Goal: Information Seeking & Learning: Learn about a topic

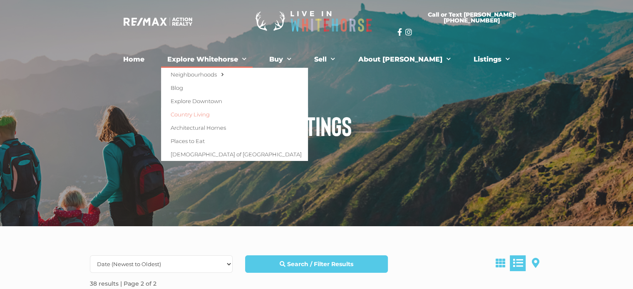
click at [212, 111] on link "Country Living" at bounding box center [234, 114] width 147 height 13
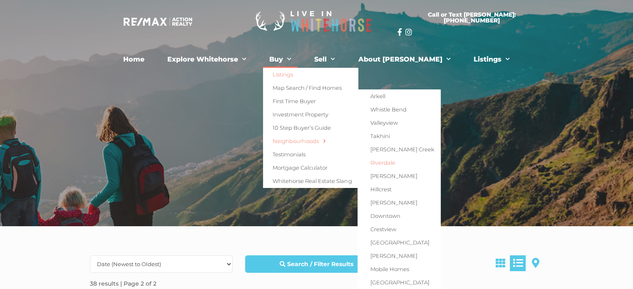
click at [402, 164] on link "Riverdale" at bounding box center [399, 162] width 83 height 13
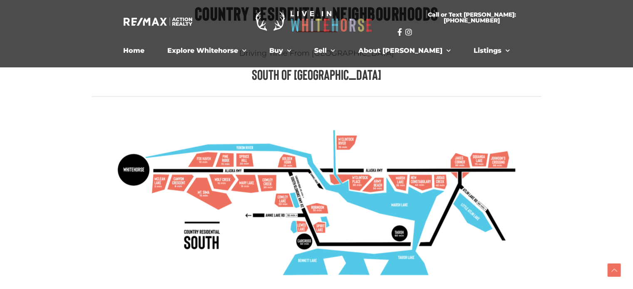
scroll to position [1162, 0]
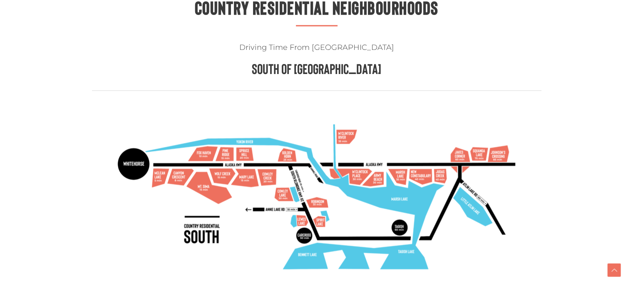
click at [242, 150] on img at bounding box center [317, 197] width 426 height 184
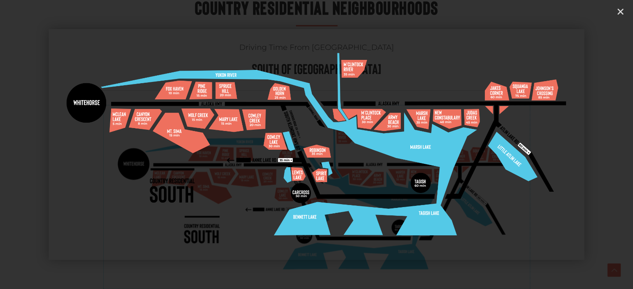
click at [233, 90] on img "1 / 1" at bounding box center [317, 144] width 536 height 231
click at [229, 84] on img "1 / 1" at bounding box center [317, 144] width 536 height 231
click at [115, 117] on img "1 / 1" at bounding box center [317, 144] width 536 height 231
click at [89, 105] on img "1 / 1" at bounding box center [317, 144] width 536 height 231
click at [390, 80] on img "1 / 1" at bounding box center [317, 144] width 536 height 231
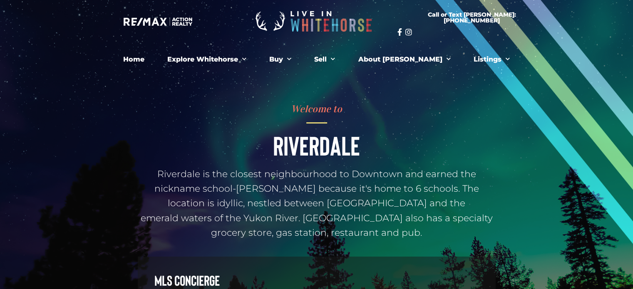
click at [402, 164] on div "Welcome to Riverdale Riverdale is the closest neighbourhood to Downtown and ear…" at bounding box center [317, 232] width 367 height 299
